Goal: Transaction & Acquisition: Obtain resource

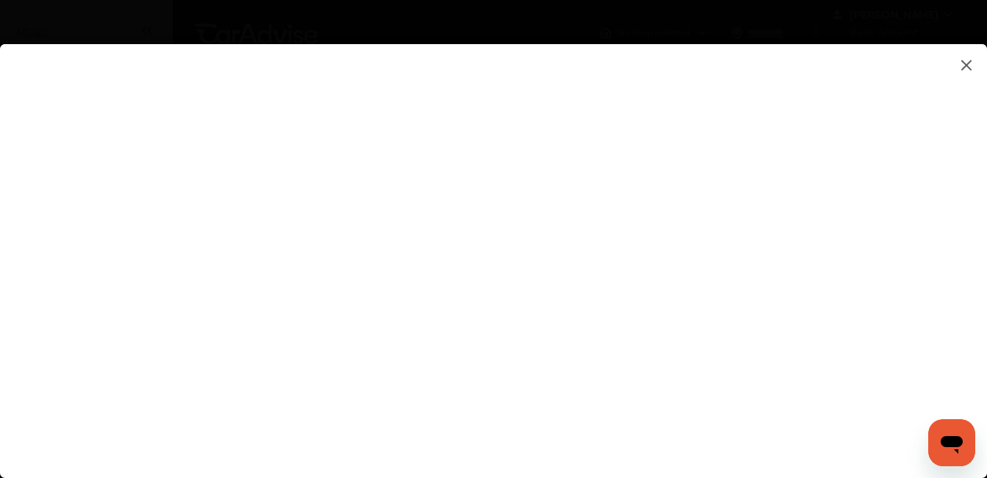
click at [746, 436] on flutter-view at bounding box center [493, 246] width 987 height 404
click at [637, 433] on flutter-view at bounding box center [493, 246] width 987 height 404
click at [868, 276] on flutter-view at bounding box center [493, 246] width 987 height 404
click at [864, 420] on flutter-view at bounding box center [493, 246] width 987 height 404
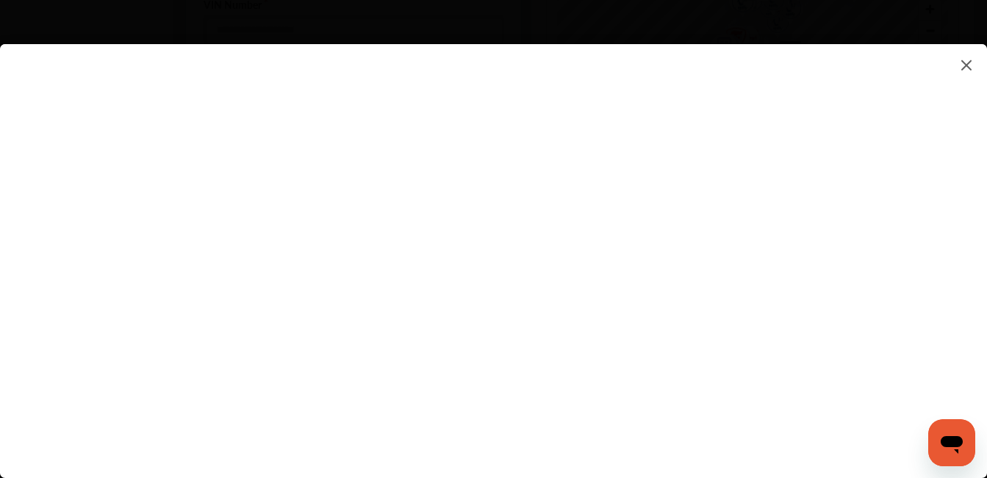
scroll to position [602, 0]
click at [982, 255] on flutter-view at bounding box center [493, 246] width 987 height 404
click at [621, 244] on flutter-view at bounding box center [493, 246] width 987 height 404
type textarea "**********"
click at [606, 301] on flutter-view "**********" at bounding box center [493, 246] width 987 height 404
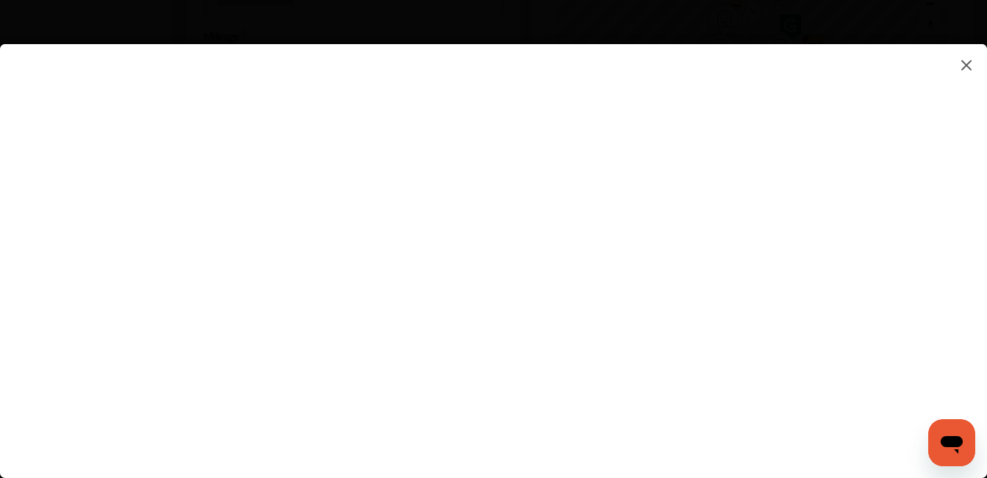
click at [982, 239] on flutter-view at bounding box center [493, 246] width 987 height 404
click at [982, 295] on flutter-view at bounding box center [493, 246] width 987 height 404
click at [864, 264] on flutter-view at bounding box center [493, 246] width 987 height 404
click at [963, 65] on img at bounding box center [966, 65] width 18 height 18
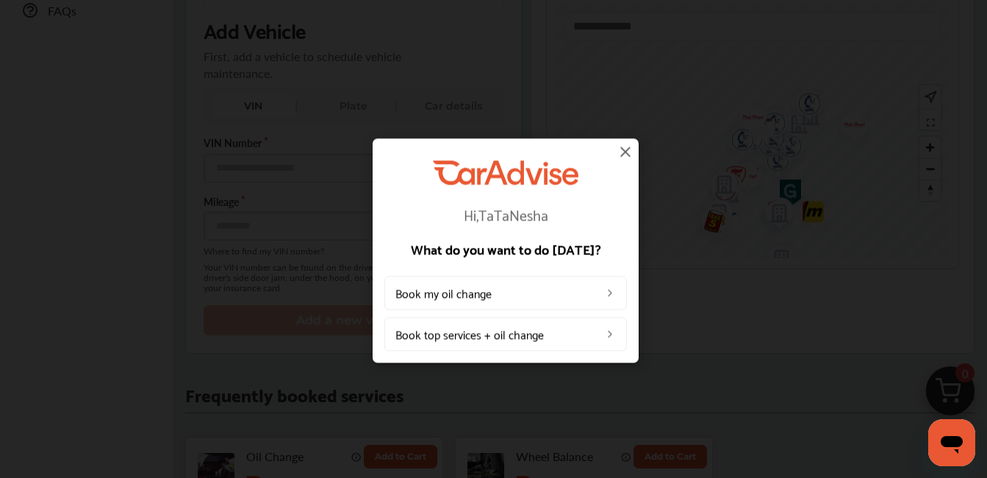
click at [630, 153] on img at bounding box center [625, 152] width 18 height 18
